Goal: Transaction & Acquisition: Purchase product/service

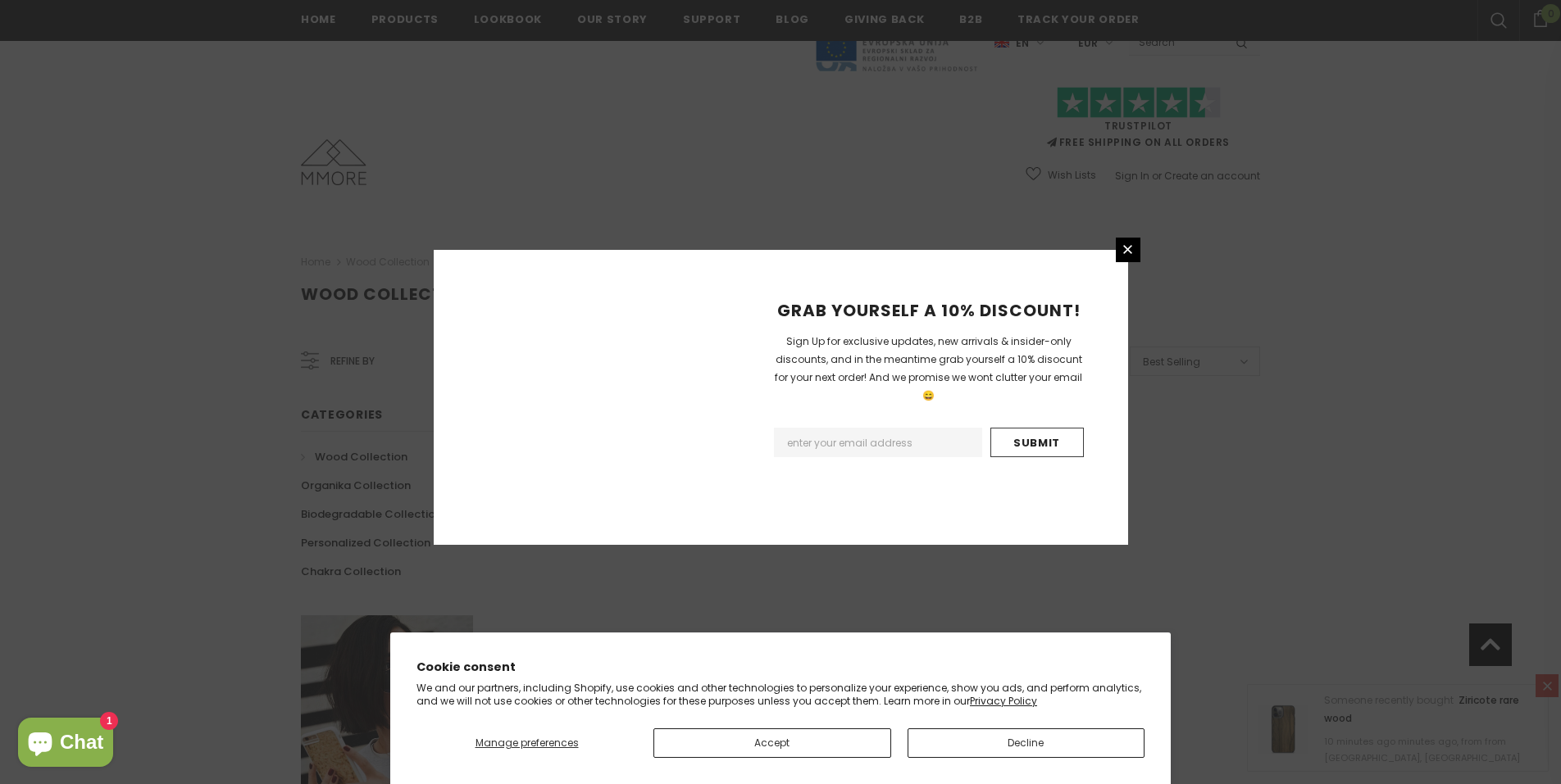
scroll to position [896, 0]
